Goal: Use online tool/utility: Utilize a website feature to perform a specific function

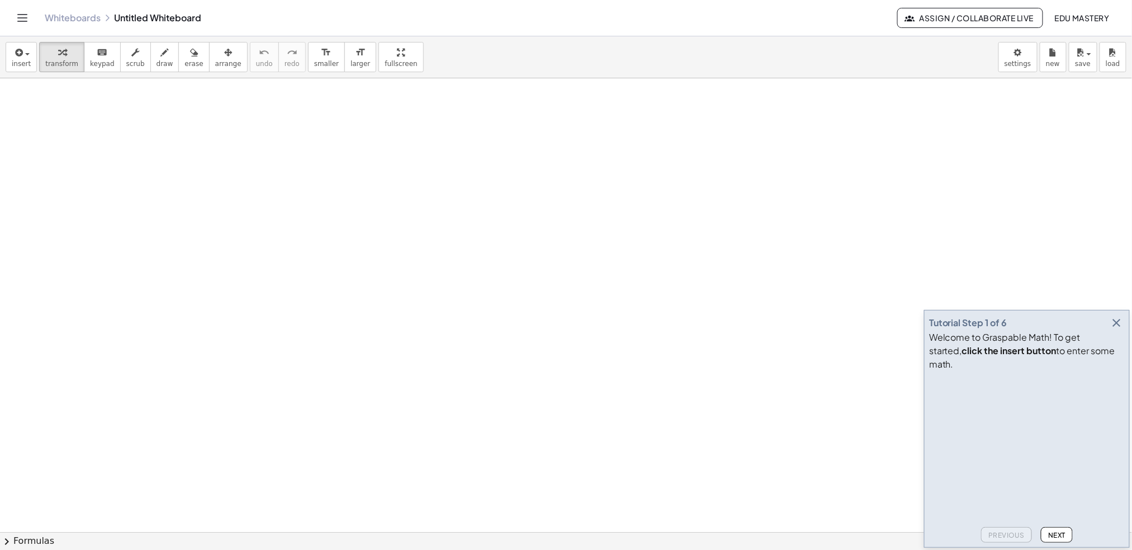
click at [761, 14] on div "Whiteboards Untitled Whiteboard" at bounding box center [471, 17] width 853 height 11
click at [1116, 329] on icon "button" at bounding box center [1116, 322] width 13 height 13
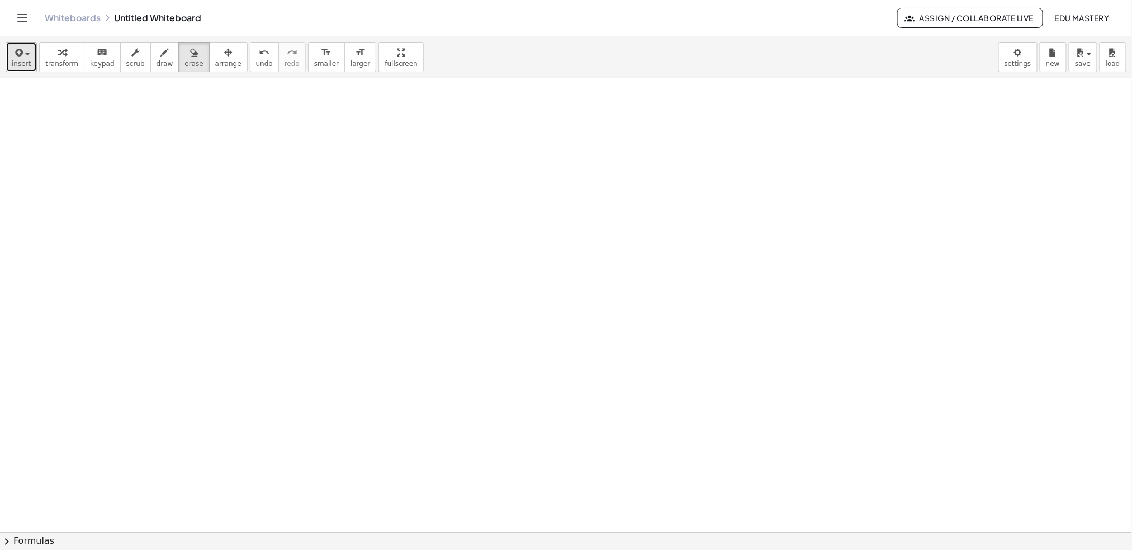
click at [24, 61] on span "insert" at bounding box center [21, 64] width 19 height 8
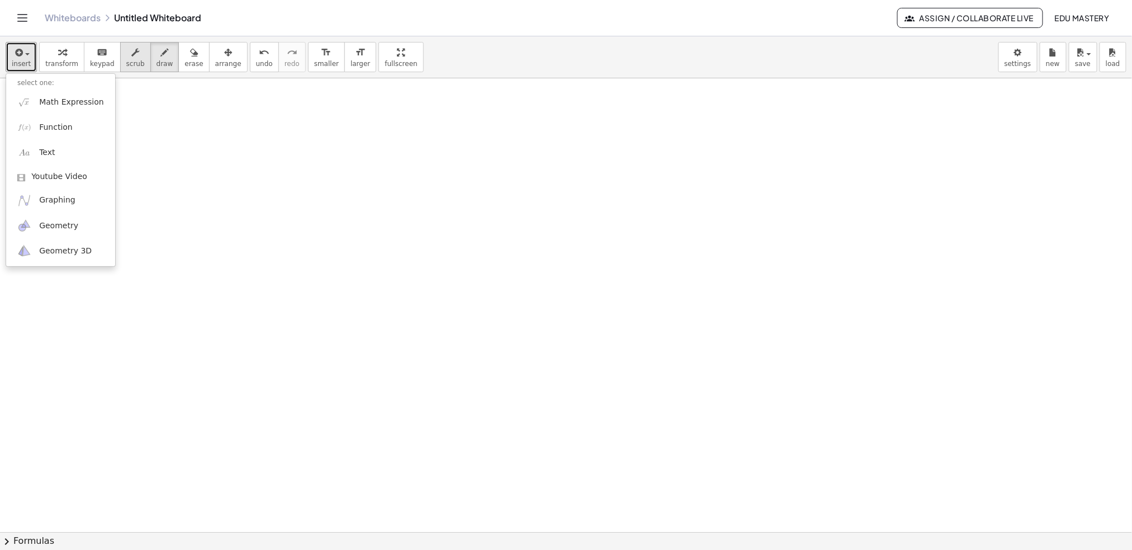
click at [11, 59] on button "insert" at bounding box center [21, 57] width 31 height 30
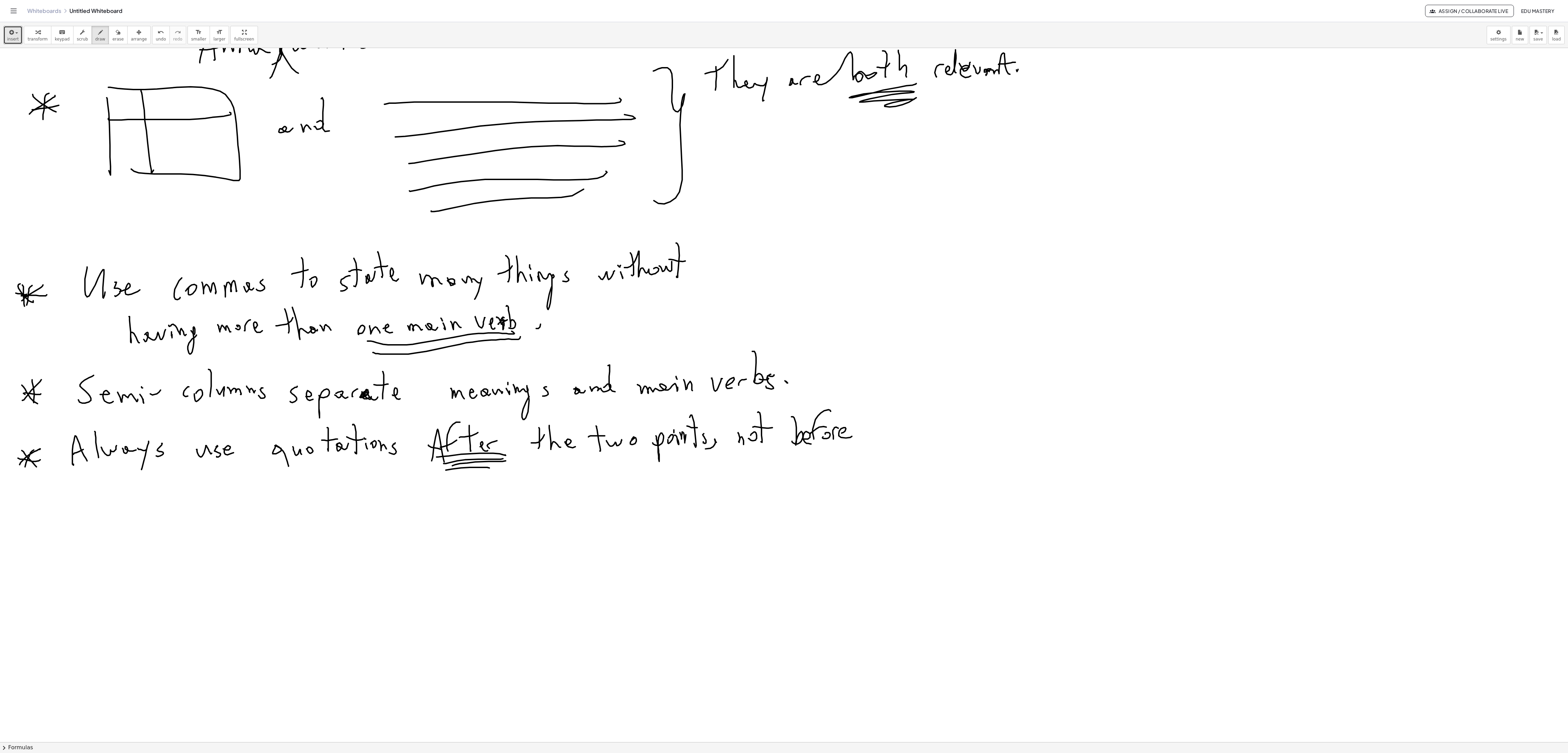
scroll to position [228, 0]
click at [1168, 9] on div "Whiteboards Untitled Whiteboard" at bounding box center [726, 10] width 1398 height 7
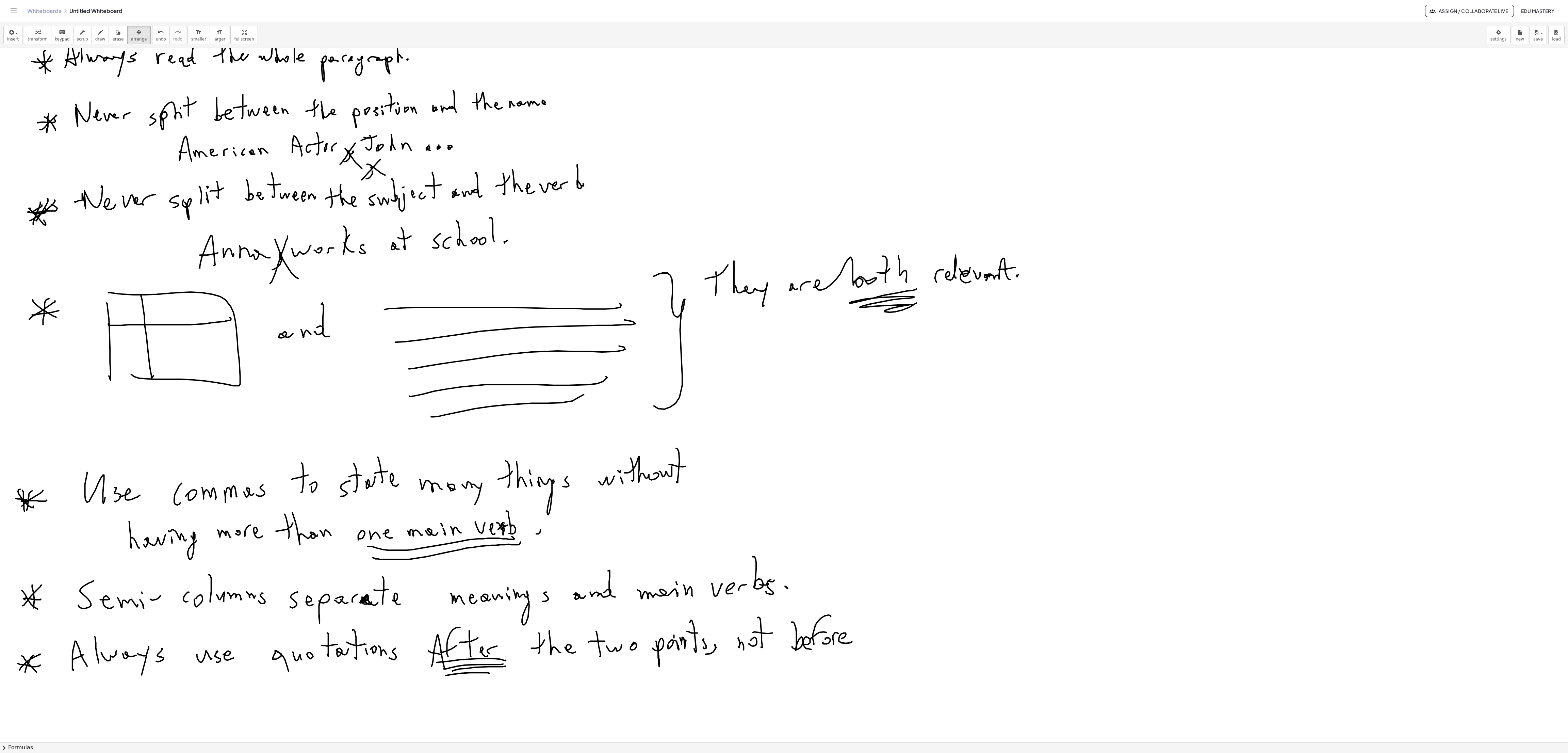
scroll to position [0, 0]
